Goal: Information Seeking & Learning: Check status

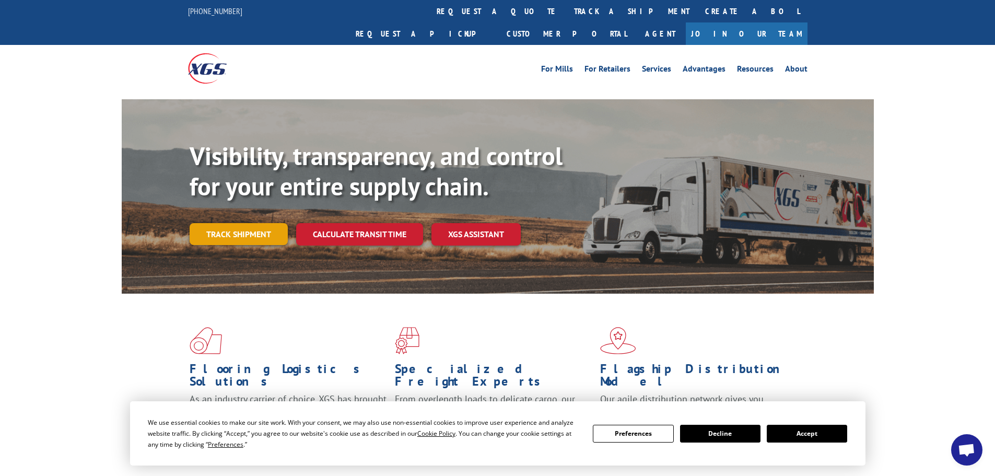
click at [251, 223] on link "Track shipment" at bounding box center [239, 234] width 98 height 22
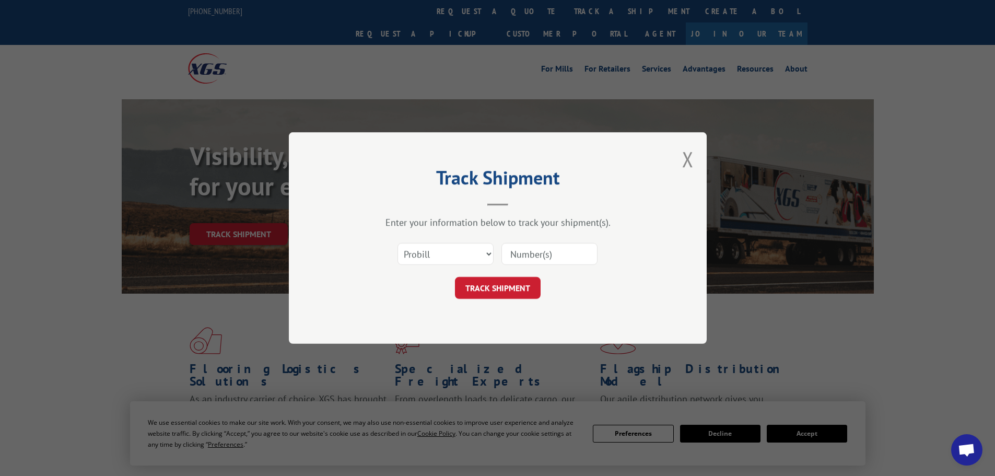
click at [538, 254] on input at bounding box center [550, 254] width 96 height 22
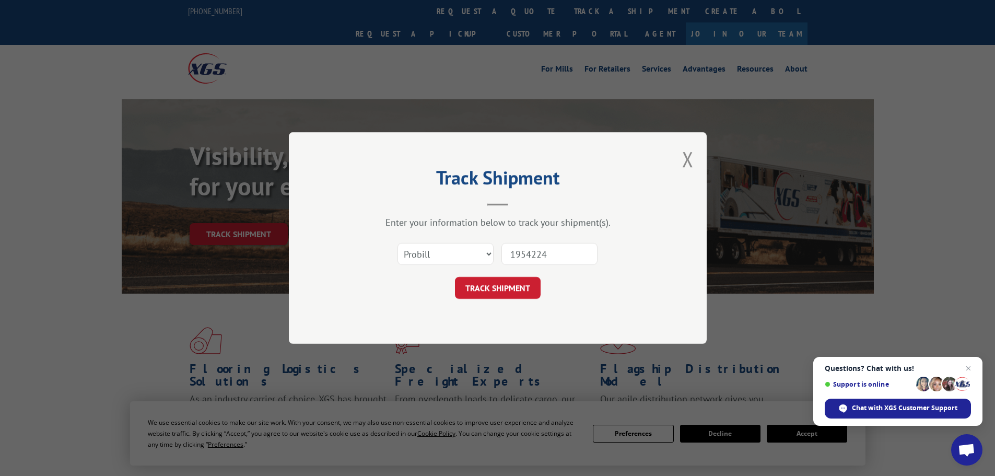
type input "19542244"
click button "TRACK SHIPMENT" at bounding box center [498, 288] width 86 height 22
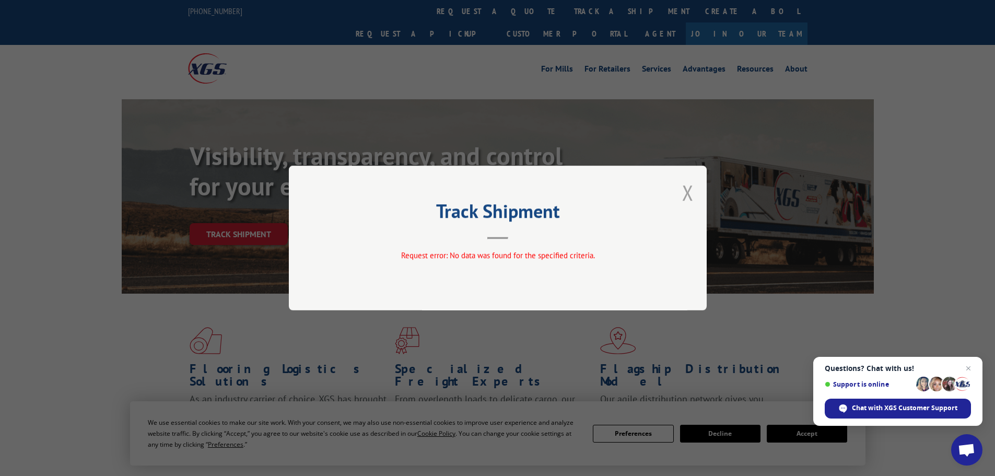
click at [690, 192] on button "Close modal" at bounding box center [687, 193] width 11 height 28
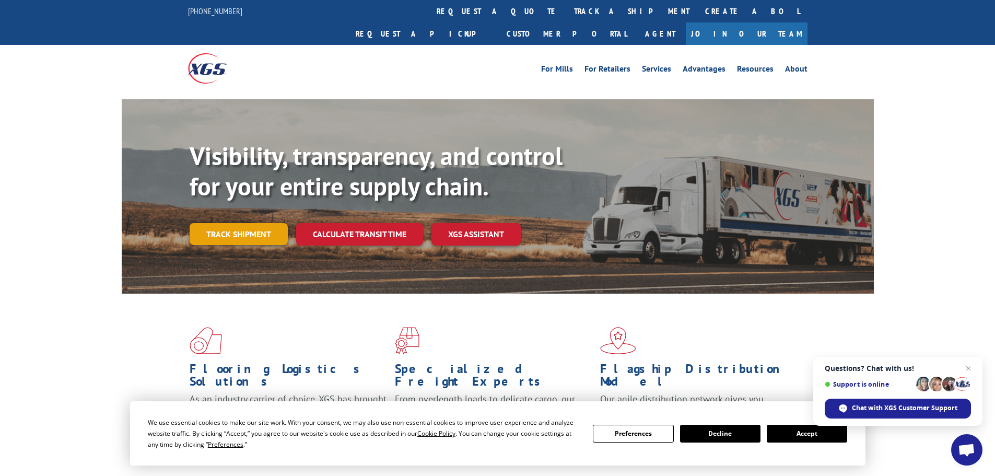
click at [225, 223] on link "Track shipment" at bounding box center [239, 234] width 98 height 22
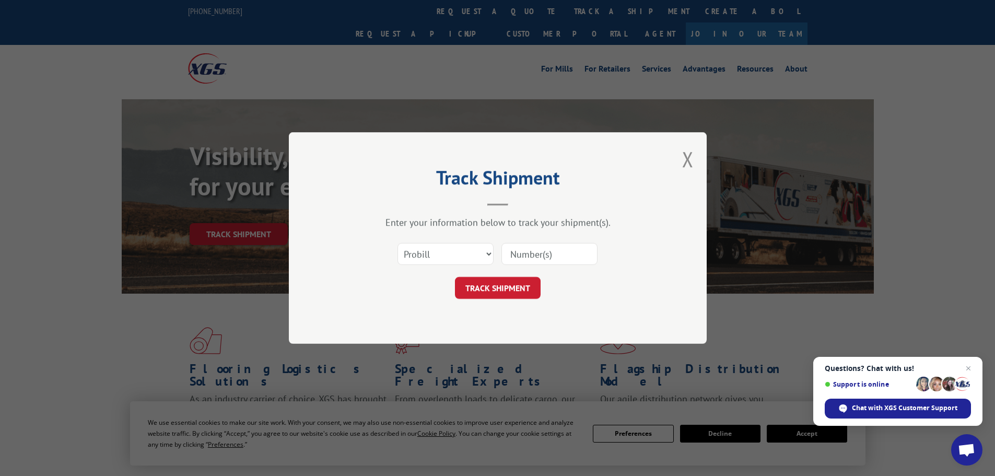
click at [552, 258] on input at bounding box center [550, 254] width 96 height 22
type input "15472244"
click at [482, 289] on button "TRACK SHIPMENT" at bounding box center [498, 288] width 86 height 22
